Goal: Task Accomplishment & Management: Manage account settings

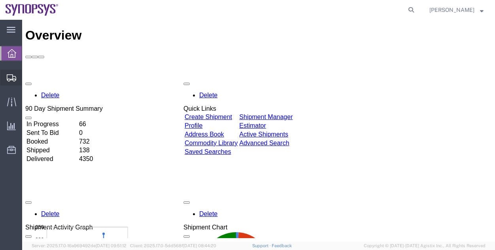
click at [0, 0] on span "Shipment Manager" at bounding box center [0, 0] width 0 height 0
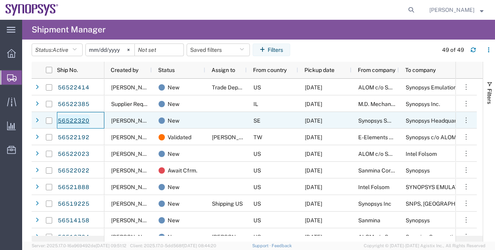
click at [84, 121] on link "56522320" at bounding box center [73, 121] width 32 height 13
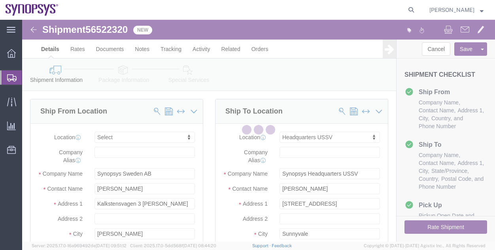
select select
select select "63204"
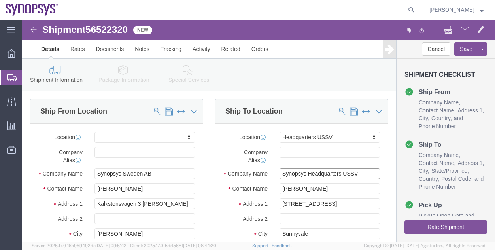
drag, startPoint x: 357, startPoint y: 170, endPoint x: 284, endPoint y: 148, distance: 76.0
click input "Synopsys Headquarters USSV"
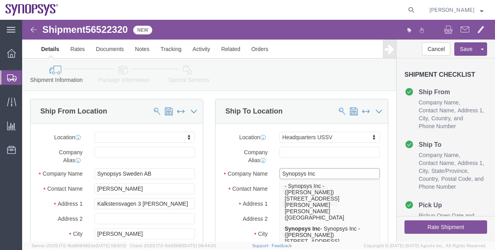
type input "Synopsys Inc"
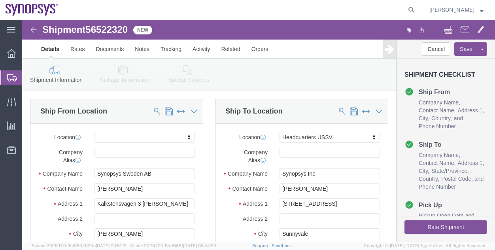
click icon
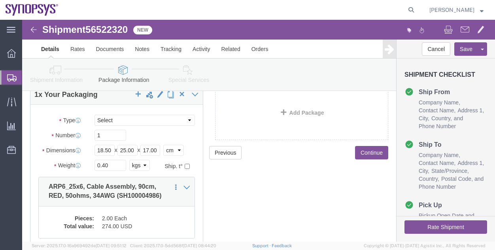
scroll to position [49, 0]
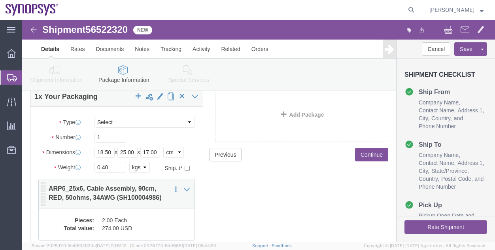
click dd "274.00 USD"
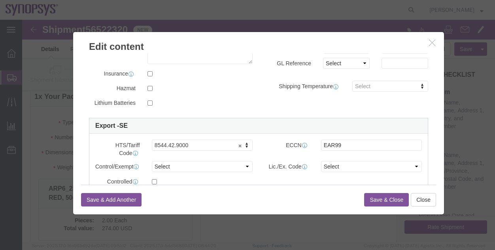
scroll to position [165, 0]
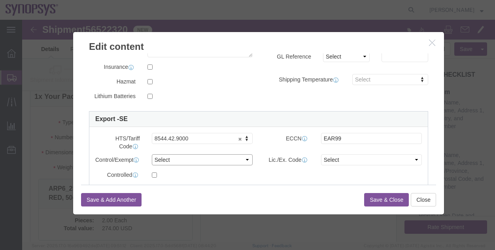
click select "Select ATF BIS DEA EPA FDA FTR ITAR OFAC Other (OPA)"
select select "BIS"
click select "Select ATF BIS DEA EPA FDA FTR ITAR OFAC Other (OPA)"
click select "Select AGR-Agricultural APP-Computers APR-Additional Permissive Exports AVS-Air…"
select select "NLR"
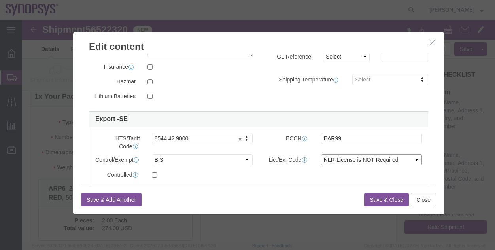
click select "Select AGR-Agricultural APP-Computers APR-Additional Permissive Exports AVS-Air…"
click button "Save & Close"
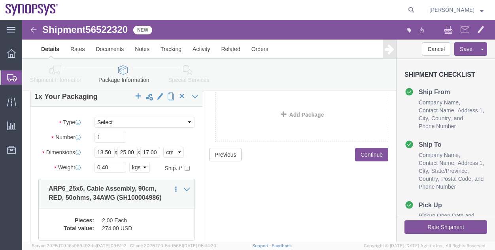
click div "Previous Continue"
click link "Shipment Information"
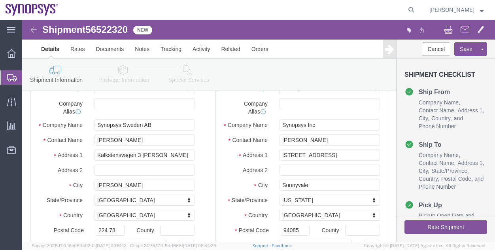
click icon
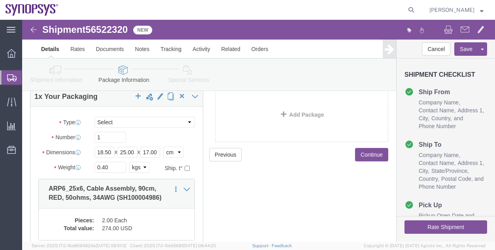
click icon
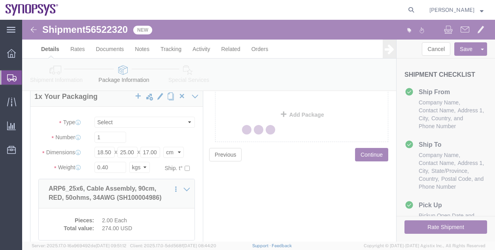
select select
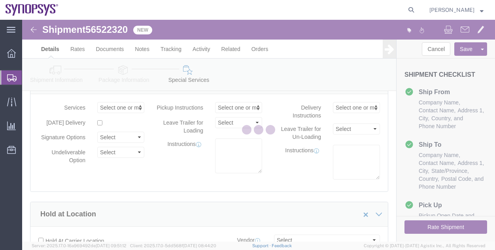
select select "COSTCENTER"
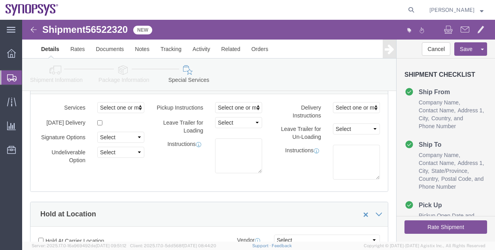
click icon
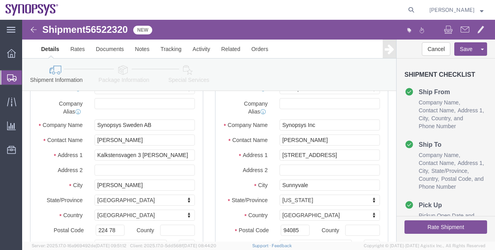
click icon
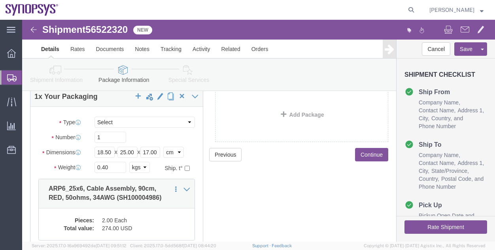
click link "Special Services"
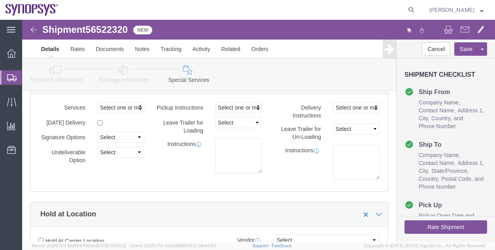
click button "Rate Shipment"
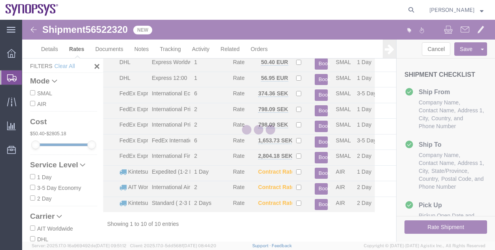
scroll to position [34, 0]
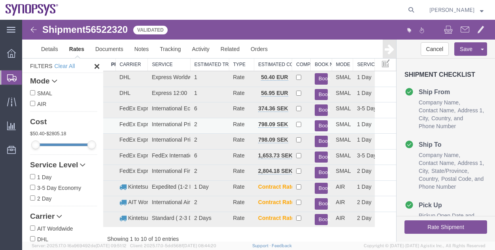
click at [316, 122] on button "Book" at bounding box center [321, 125] width 13 height 11
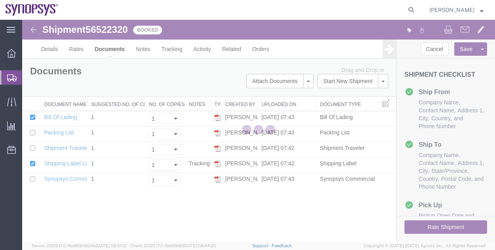
scroll to position [0, 0]
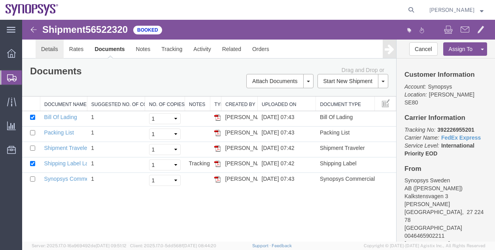
click at [58, 53] on link "Details" at bounding box center [50, 49] width 28 height 19
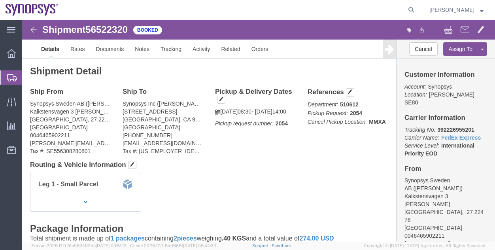
click at [0, 0] on span "Shipment Manager" at bounding box center [0, 0] width 0 height 0
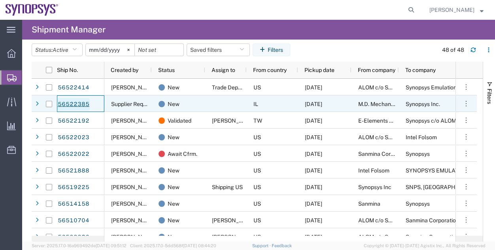
click at [74, 102] on link "56522385" at bounding box center [73, 104] width 32 height 13
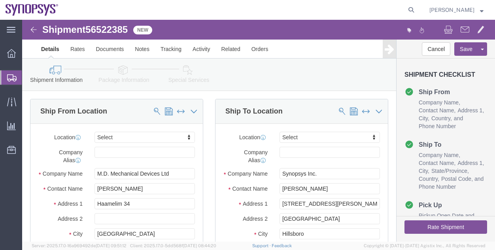
select select
click icon
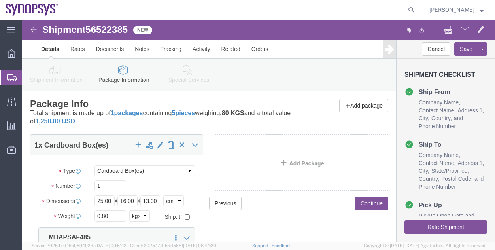
click icon
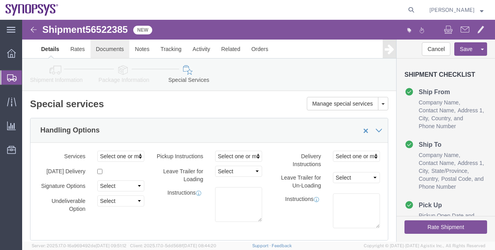
click link "Documents"
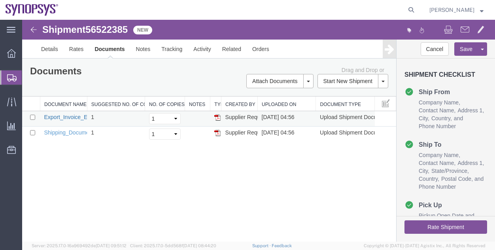
click at [73, 119] on link "Export_Invoice_EI25800489_.pdf" at bounding box center [85, 117] width 82 height 6
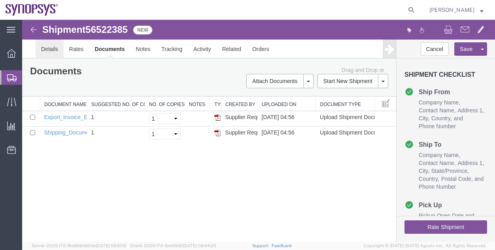
click at [55, 50] on link "Details" at bounding box center [50, 49] width 28 height 19
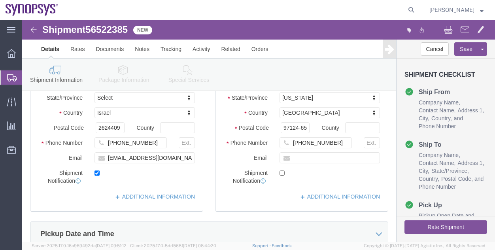
scroll to position [131, 0]
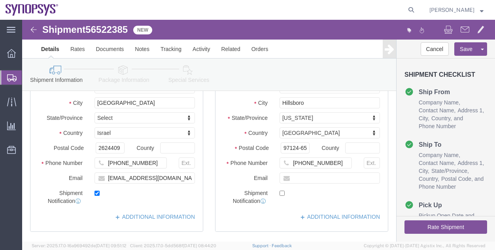
click link "Package Information"
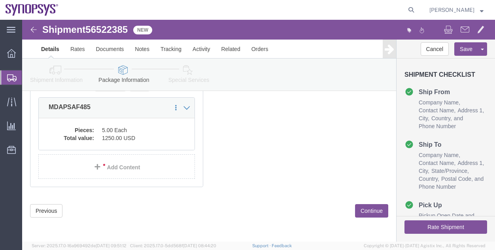
scroll to position [85, 0]
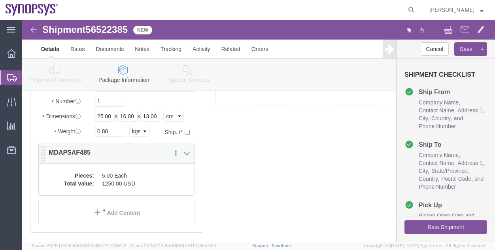
click dd "1250.00 USD"
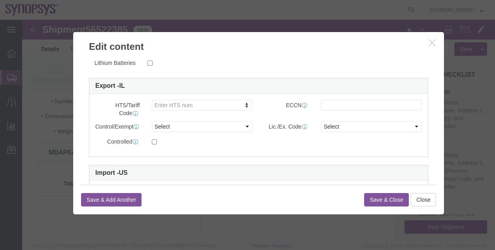
scroll to position [199, 0]
click button "Close"
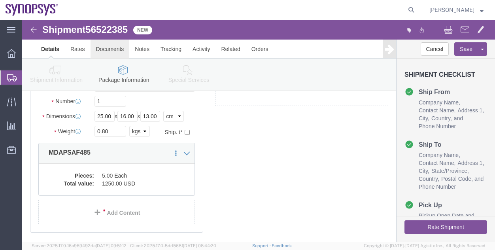
click link "Documents"
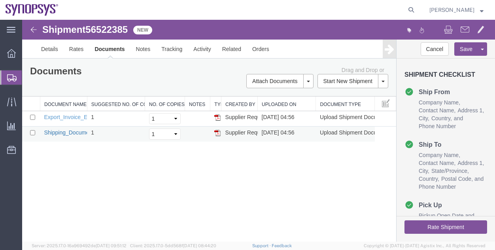
click at [77, 129] on link "Shipping_Document_SH25000671_.pdf" at bounding box center [93, 132] width 98 height 6
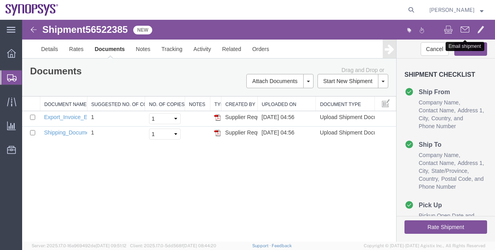
click at [461, 32] on span at bounding box center [465, 29] width 9 height 9
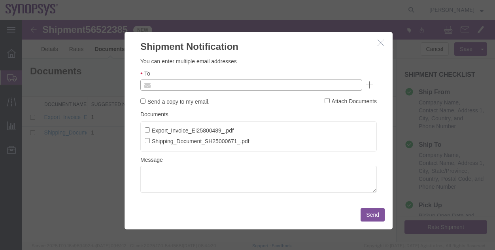
click at [215, 80] on input "text" at bounding box center [198, 85] width 93 height 10
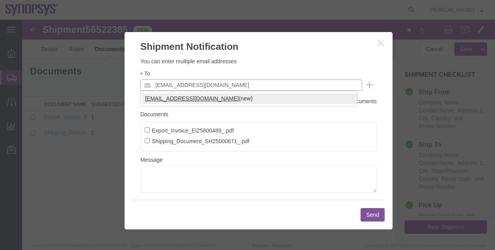
type input "[EMAIL_ADDRESS][DOMAIN_NAME]"
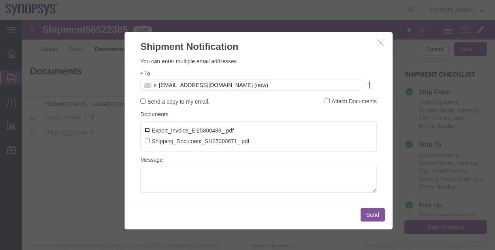
click at [149, 131] on input "Export_Invoice_EI25800489_.pdf" at bounding box center [147, 129] width 5 height 5
checkbox input "true"
click at [369, 217] on button "Send" at bounding box center [373, 214] width 24 height 13
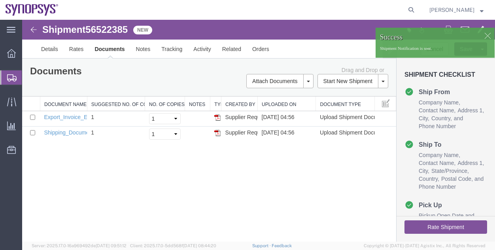
click at [487, 34] on div at bounding box center [488, 36] width 12 height 12
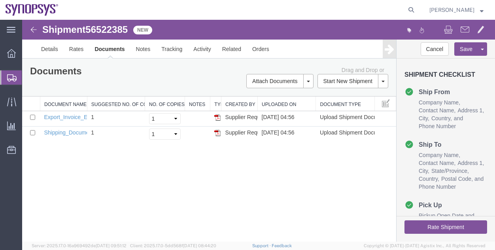
click at [410, 27] on icon "button" at bounding box center [409, 30] width 5 height 6
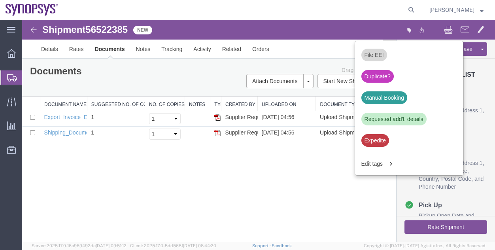
scroll to position [301, 0]
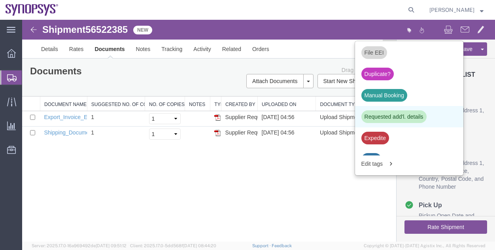
click at [415, 115] on div "Requested add'l. details" at bounding box center [394, 116] width 65 height 13
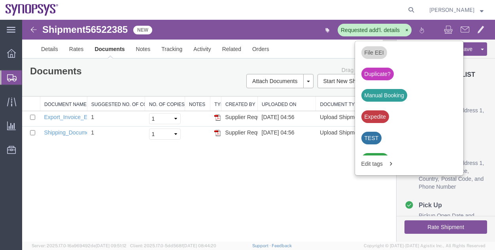
click at [0, 0] on span "Shipment Manager" at bounding box center [0, 0] width 0 height 0
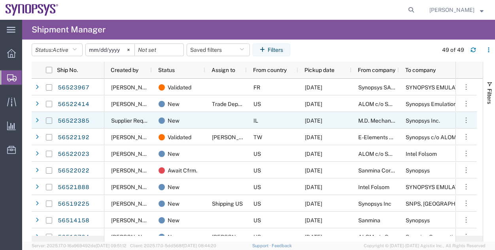
click at [50, 120] on input "Press Space to toggle row selection (unchecked)" at bounding box center [49, 120] width 6 height 6
checkbox input "true"
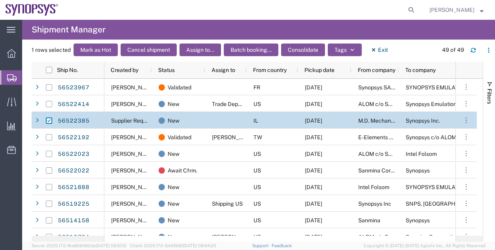
click at [223, 49] on div "Mark as Hot Cancel shipment Assign to... Batch booking... Consolidate Tags Exit" at bounding box center [233, 50] width 324 height 13
click at [214, 49] on button "Assign to..." at bounding box center [201, 50] width 42 height 13
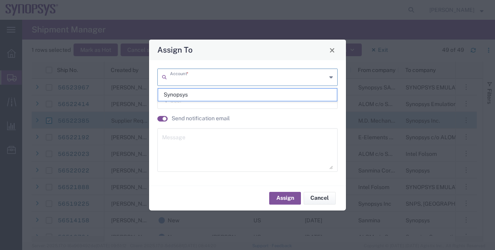
click at [212, 76] on input "text" at bounding box center [248, 77] width 157 height 14
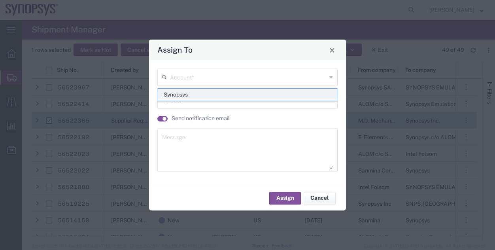
click at [171, 97] on span "Synopsys" at bounding box center [247, 95] width 179 height 12
type input "Synopsys"
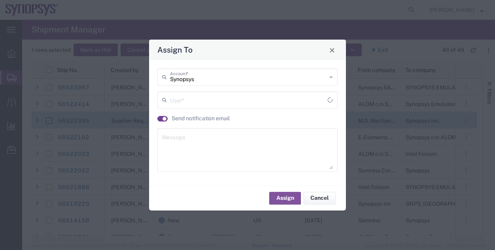
click at [165, 117] on small "button" at bounding box center [165, 119] width 4 height 4
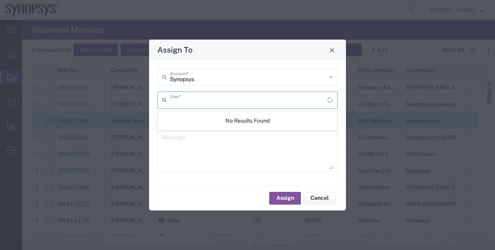
click at [179, 99] on input "text" at bounding box center [248, 100] width 157 height 14
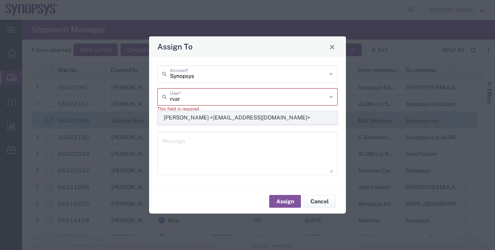
click at [219, 115] on span "[PERSON_NAME] <[EMAIL_ADDRESS][DOMAIN_NAME]>" at bounding box center [247, 118] width 179 height 12
type input "[PERSON_NAME] <[EMAIL_ADDRESS][DOMAIN_NAME]>"
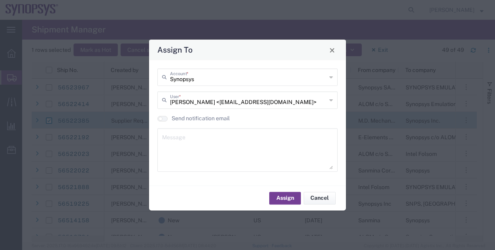
click at [276, 202] on button "Assign" at bounding box center [285, 198] width 32 height 13
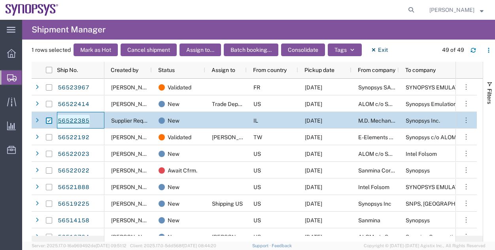
click at [85, 124] on link "56522385" at bounding box center [73, 121] width 32 height 13
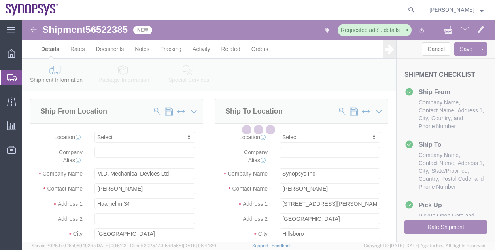
select select
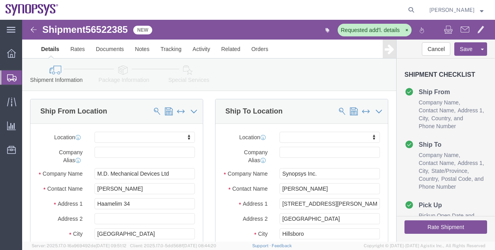
click link "Special Services"
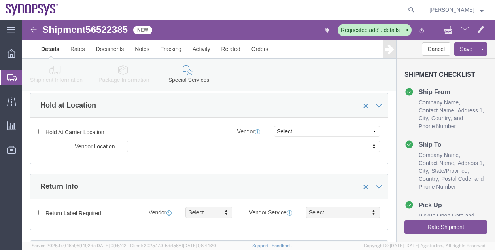
scroll to position [120, 0]
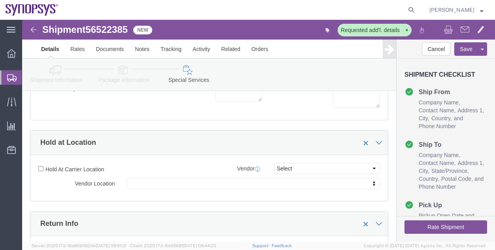
click div "Shipment Information Package Information Special Services"
click link "Package Information"
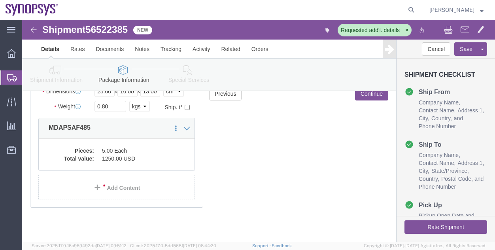
scroll to position [108, 0]
click icon
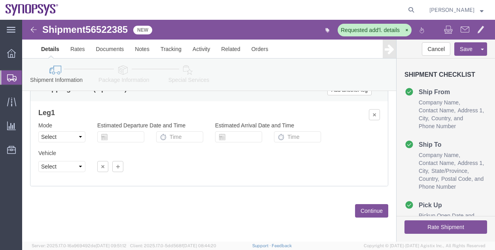
click icon
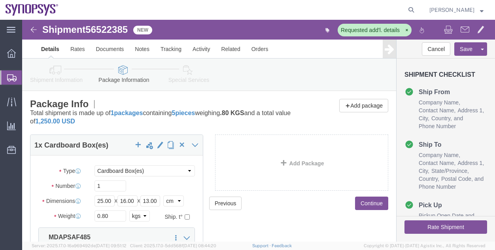
click link "Shipment Information"
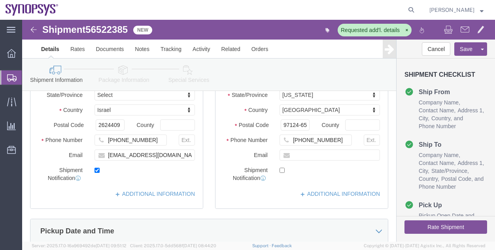
scroll to position [161, 0]
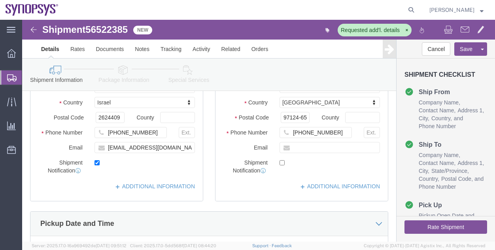
click at [0, 0] on span "Shipment Manager" at bounding box center [0, 0] width 0 height 0
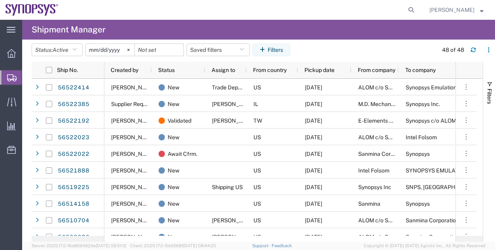
click at [464, 59] on div "Status: Active Active All Approved Booked Canceled Delivered Denied New On Hold…" at bounding box center [264, 53] width 464 height 18
click at [0, 0] on span "Shipment Manager" at bounding box center [0, 0] width 0 height 0
